Goal: Task Accomplishment & Management: Use online tool/utility

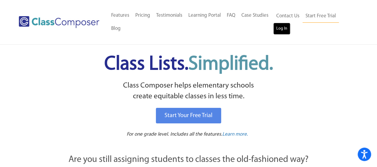
click at [280, 30] on link "Log In" at bounding box center [281, 29] width 17 height 12
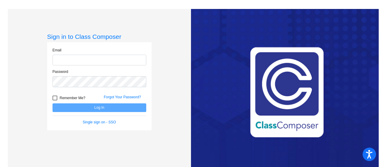
type input "tparker@lehsd.org"
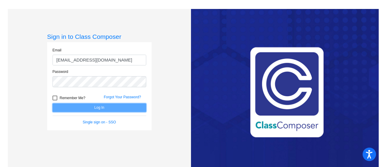
click at [83, 106] on button "Log In" at bounding box center [99, 107] width 94 height 9
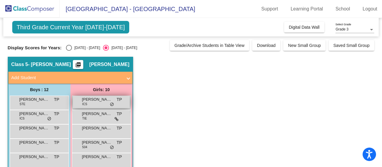
click at [92, 102] on div "Athena Rosell ICS TP lock do_not_disturb_alt" at bounding box center [101, 102] width 57 height 12
